Goal: Find specific page/section: Find specific page/section

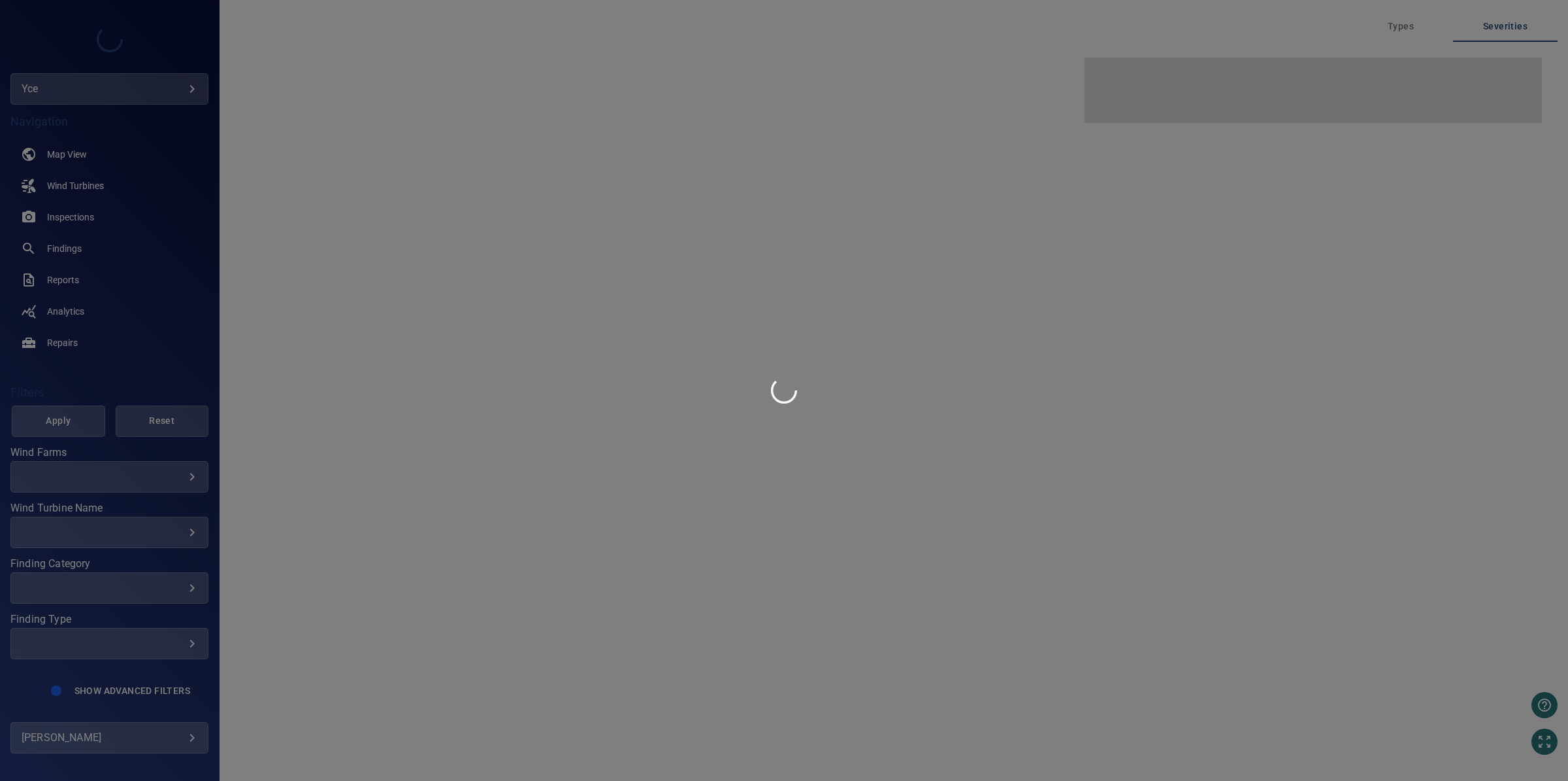
type input "***"
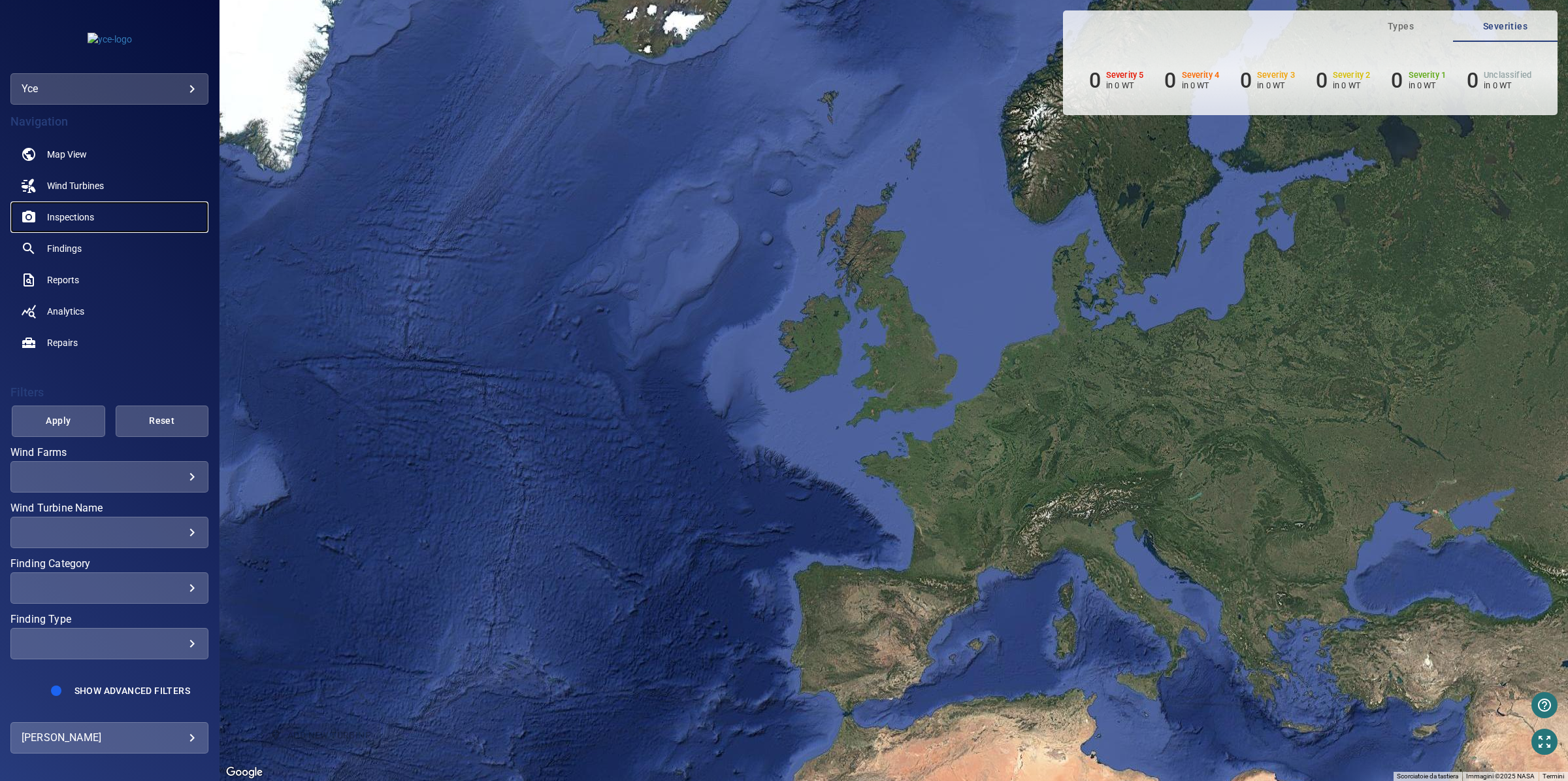
click at [77, 224] on link "Inspections" at bounding box center [109, 216] width 198 height 31
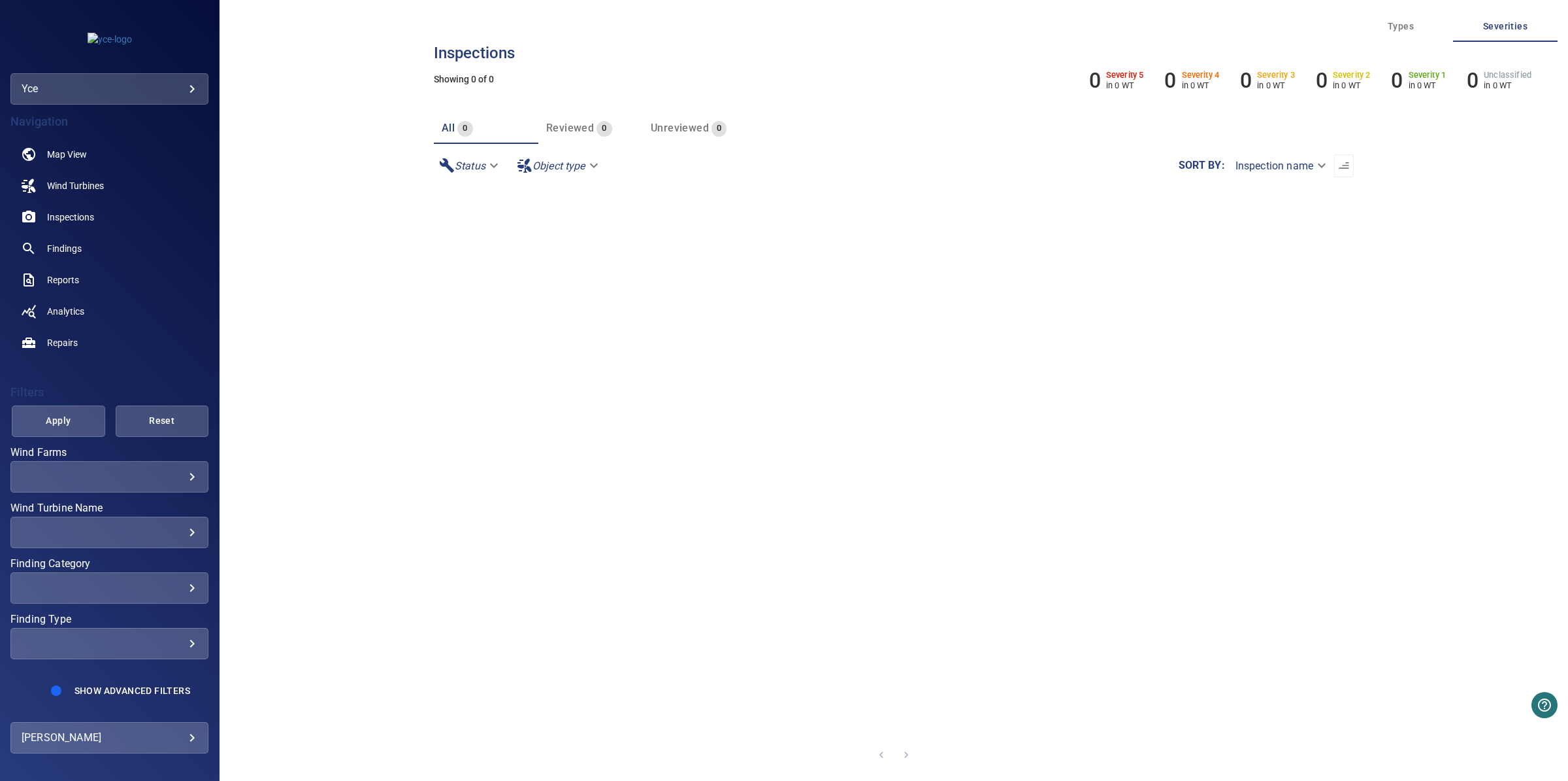
click at [1544, 698] on icon "button" at bounding box center [1545, 705] width 16 height 16
click at [1525, 699] on p "Help center." at bounding box center [1499, 705] width 55 height 16
